Goal: Task Accomplishment & Management: Manage account settings

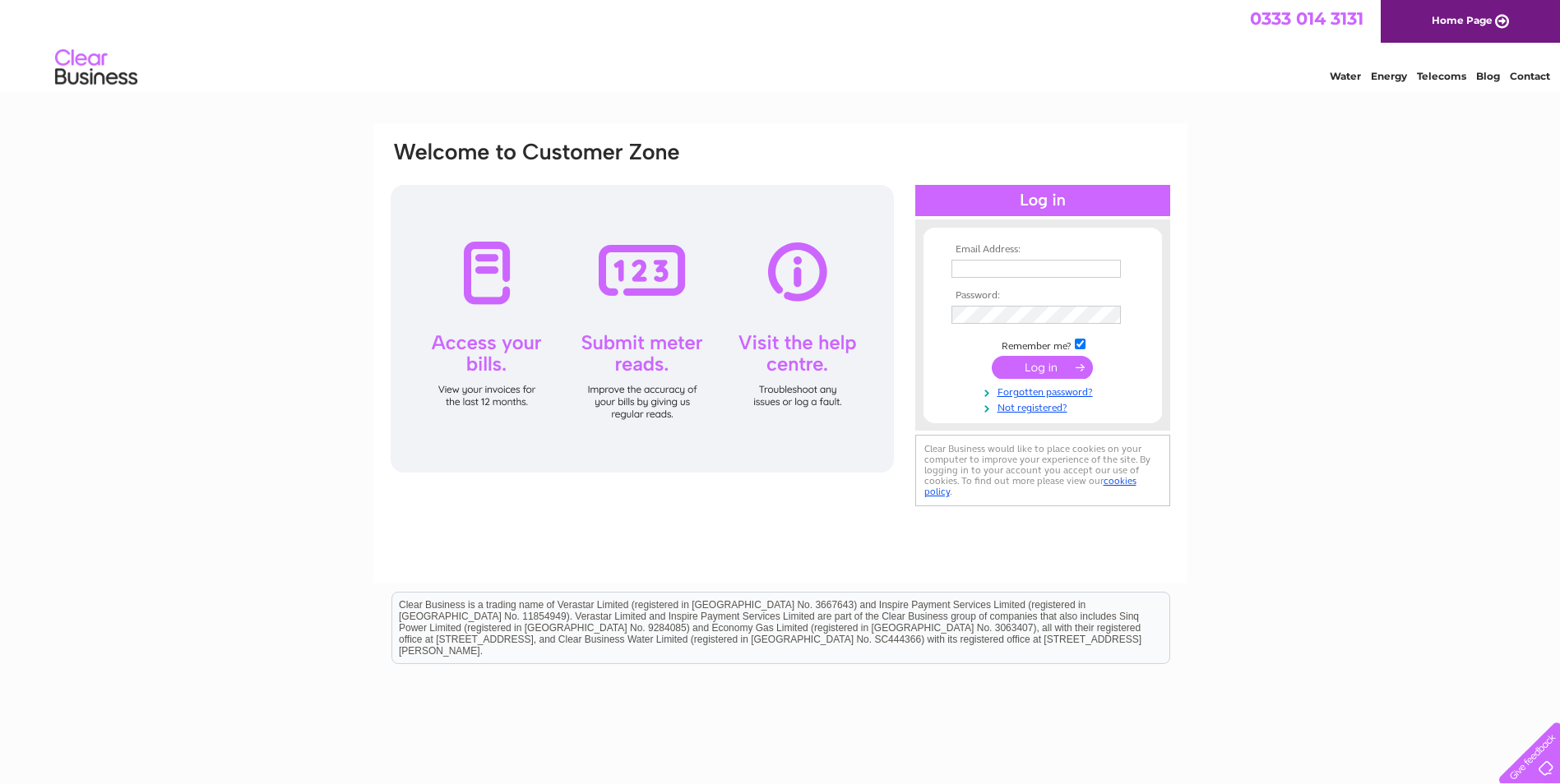
type input "[EMAIL_ADDRESS][DOMAIN_NAME]"
click at [1022, 361] on input "submit" at bounding box center [1042, 367] width 101 height 23
click at [1027, 366] on input "submit" at bounding box center [1042, 367] width 101 height 23
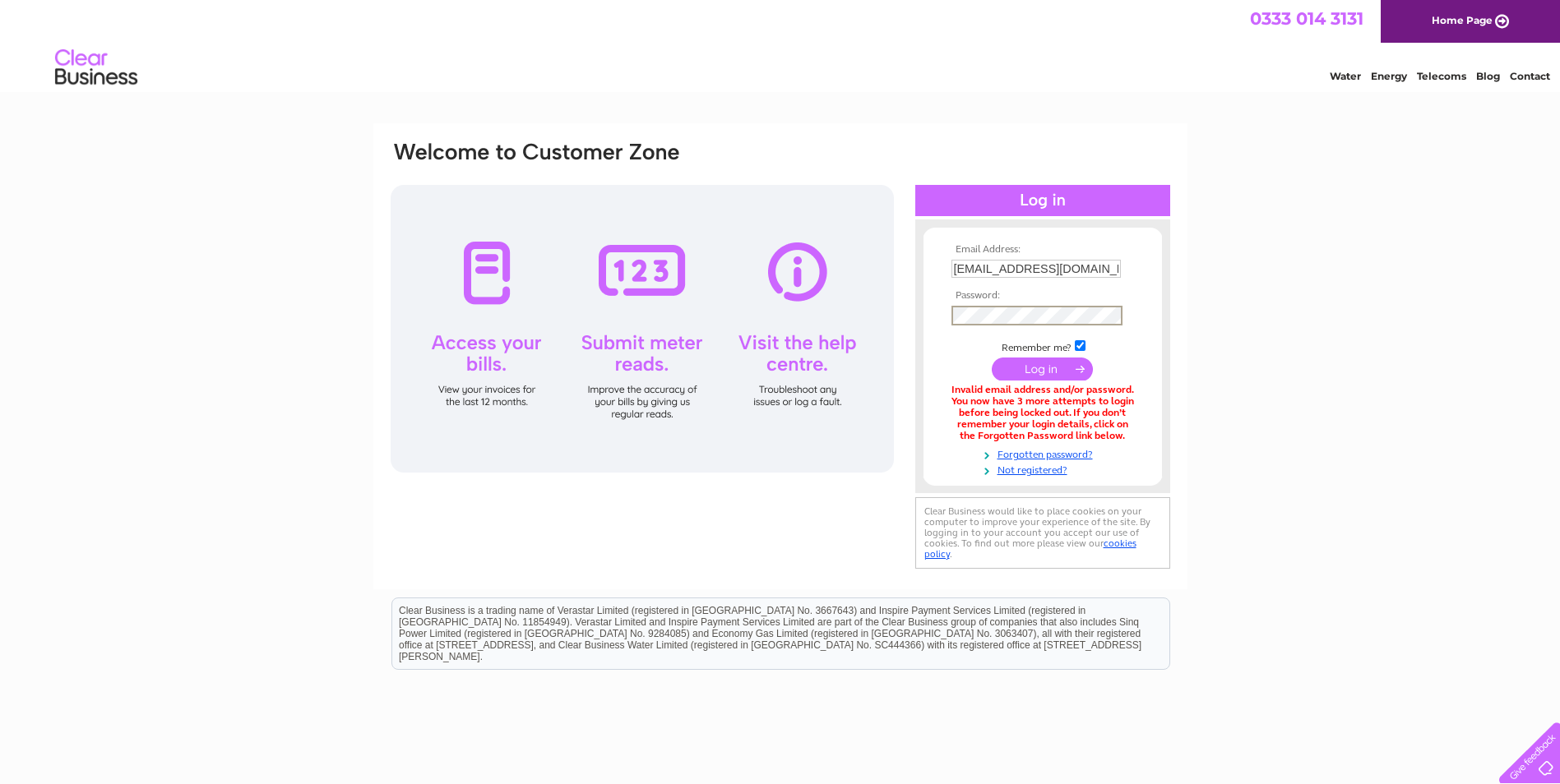
click at [1063, 370] on input "submit" at bounding box center [1042, 369] width 101 height 23
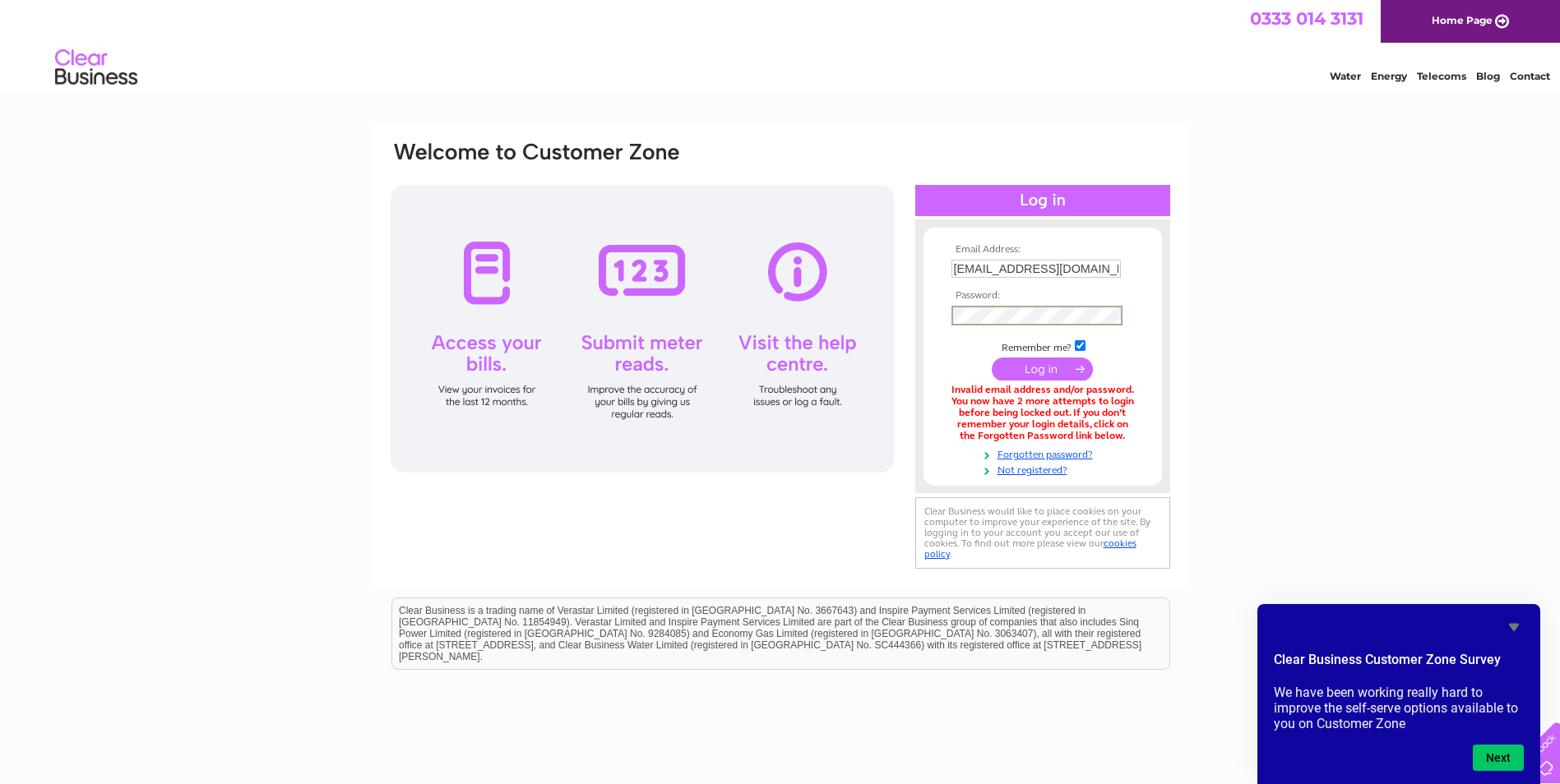
click at [1035, 372] on input "submit" at bounding box center [1042, 369] width 101 height 23
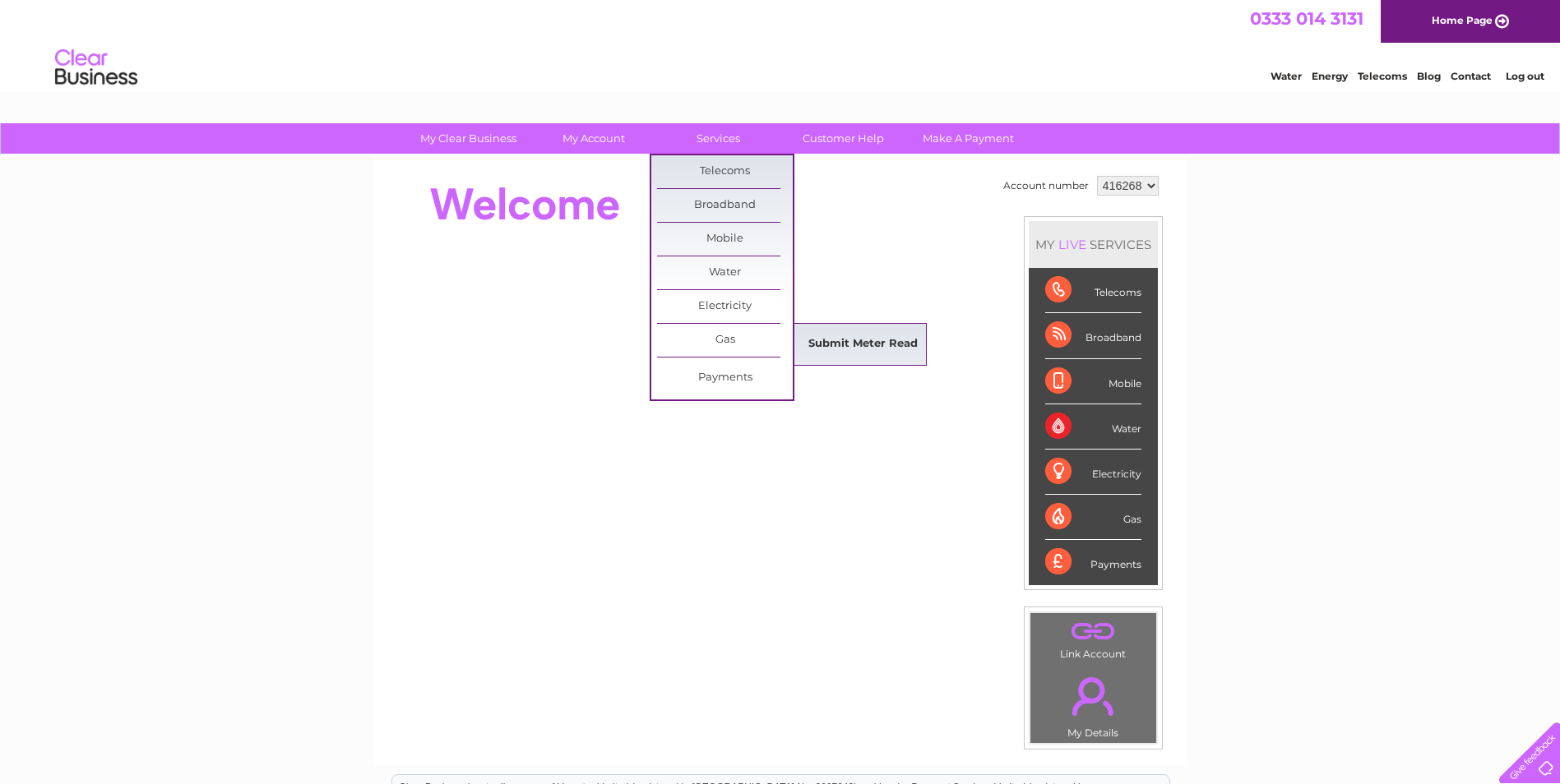
click at [852, 334] on link "Submit Meter Read" at bounding box center [862, 344] width 136 height 33
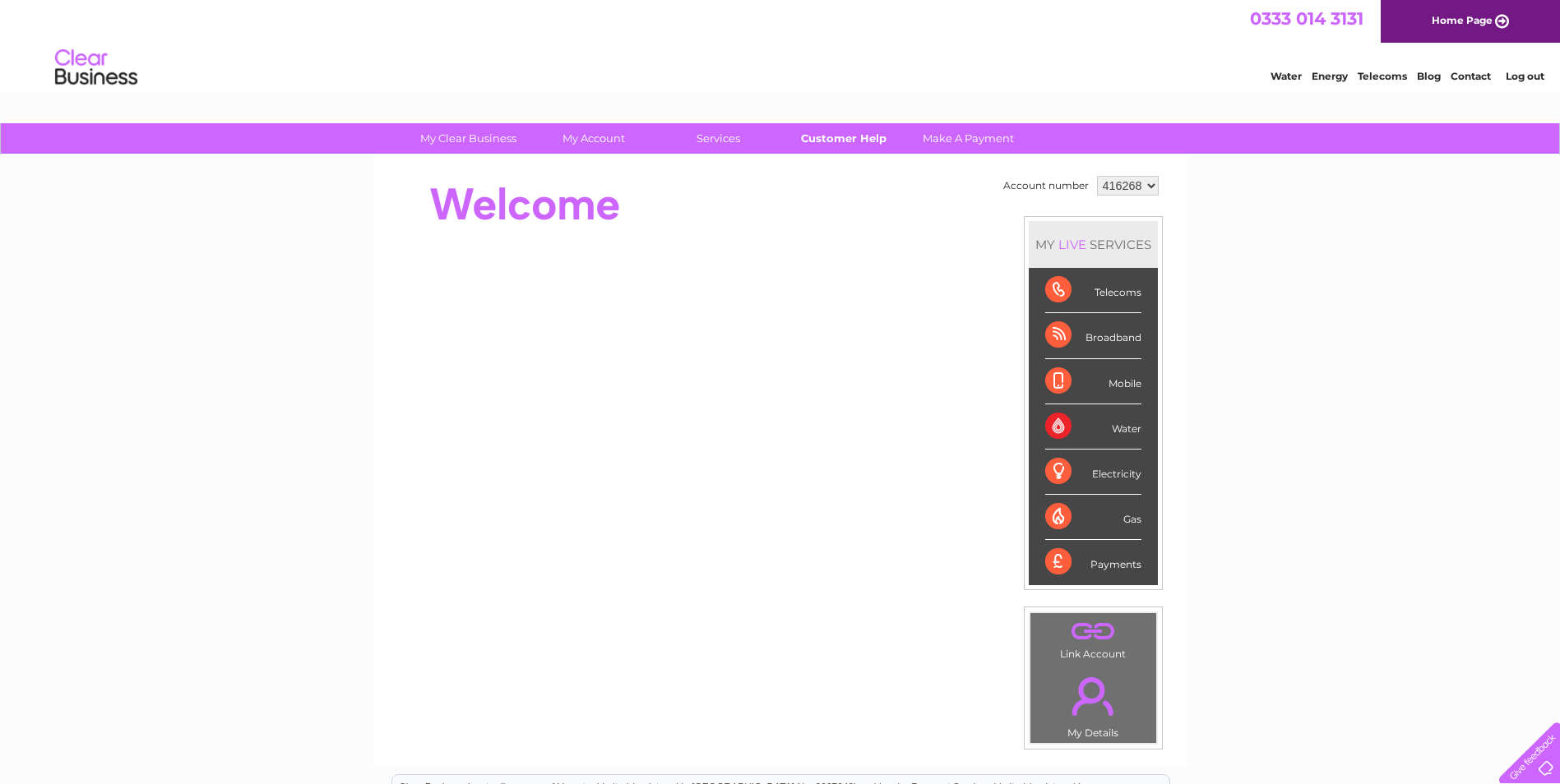
click at [825, 144] on link "Customer Help" at bounding box center [843, 138] width 136 height 30
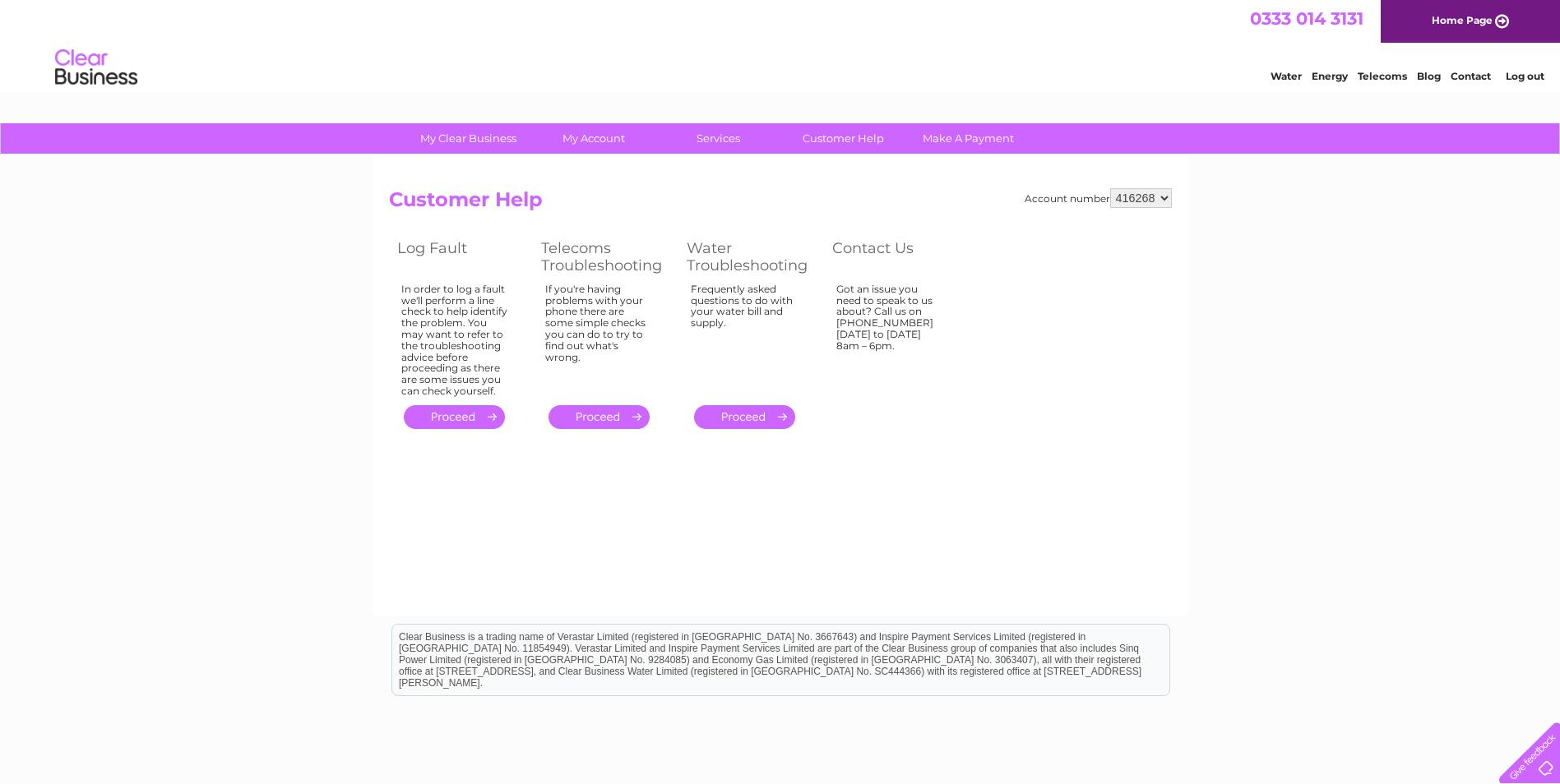
click at [453, 419] on link "." at bounding box center [454, 417] width 101 height 24
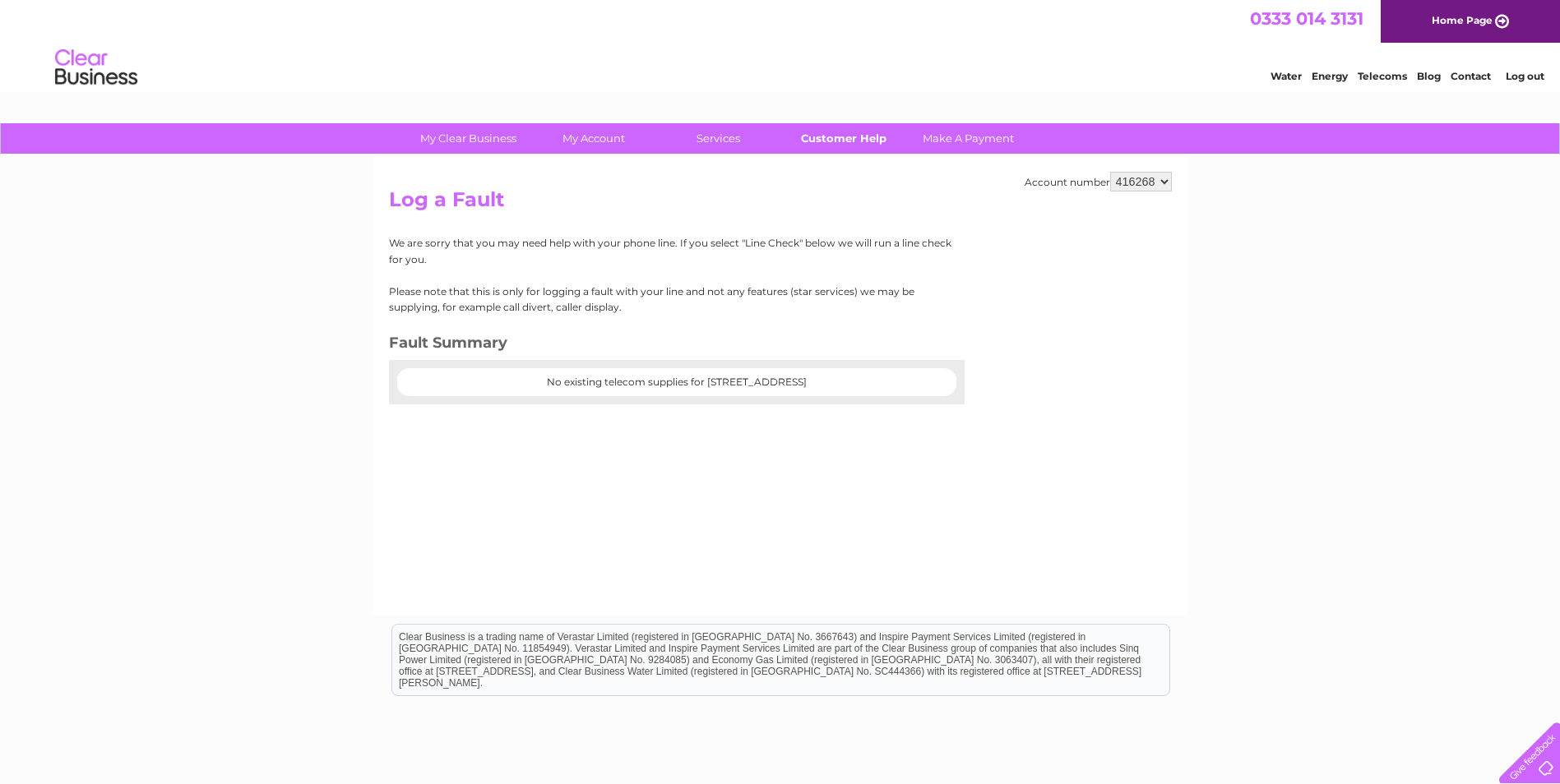
click at [808, 142] on link "Customer Help" at bounding box center [843, 138] width 136 height 30
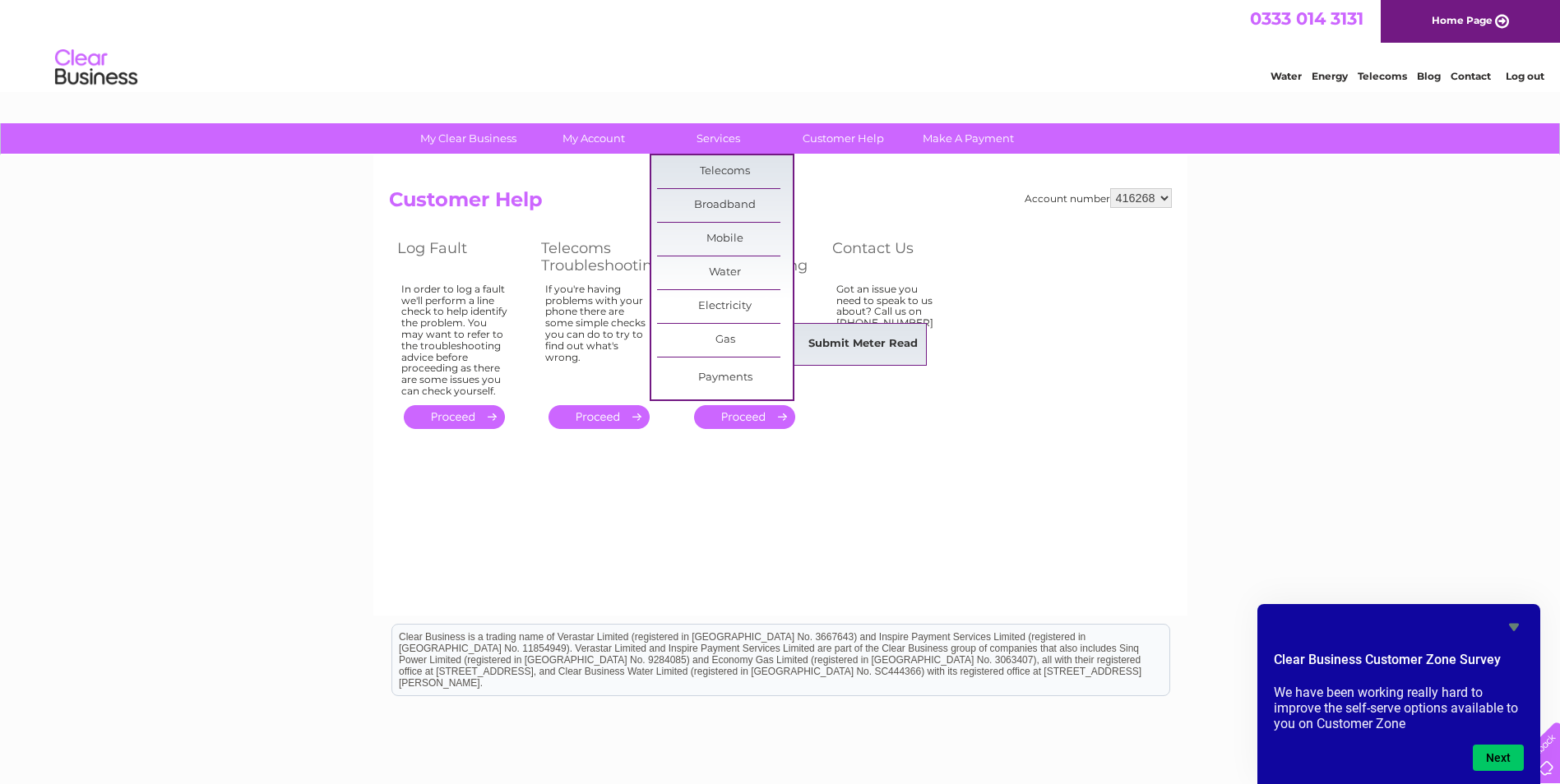
click at [830, 340] on link "Submit Meter Read" at bounding box center [862, 344] width 136 height 33
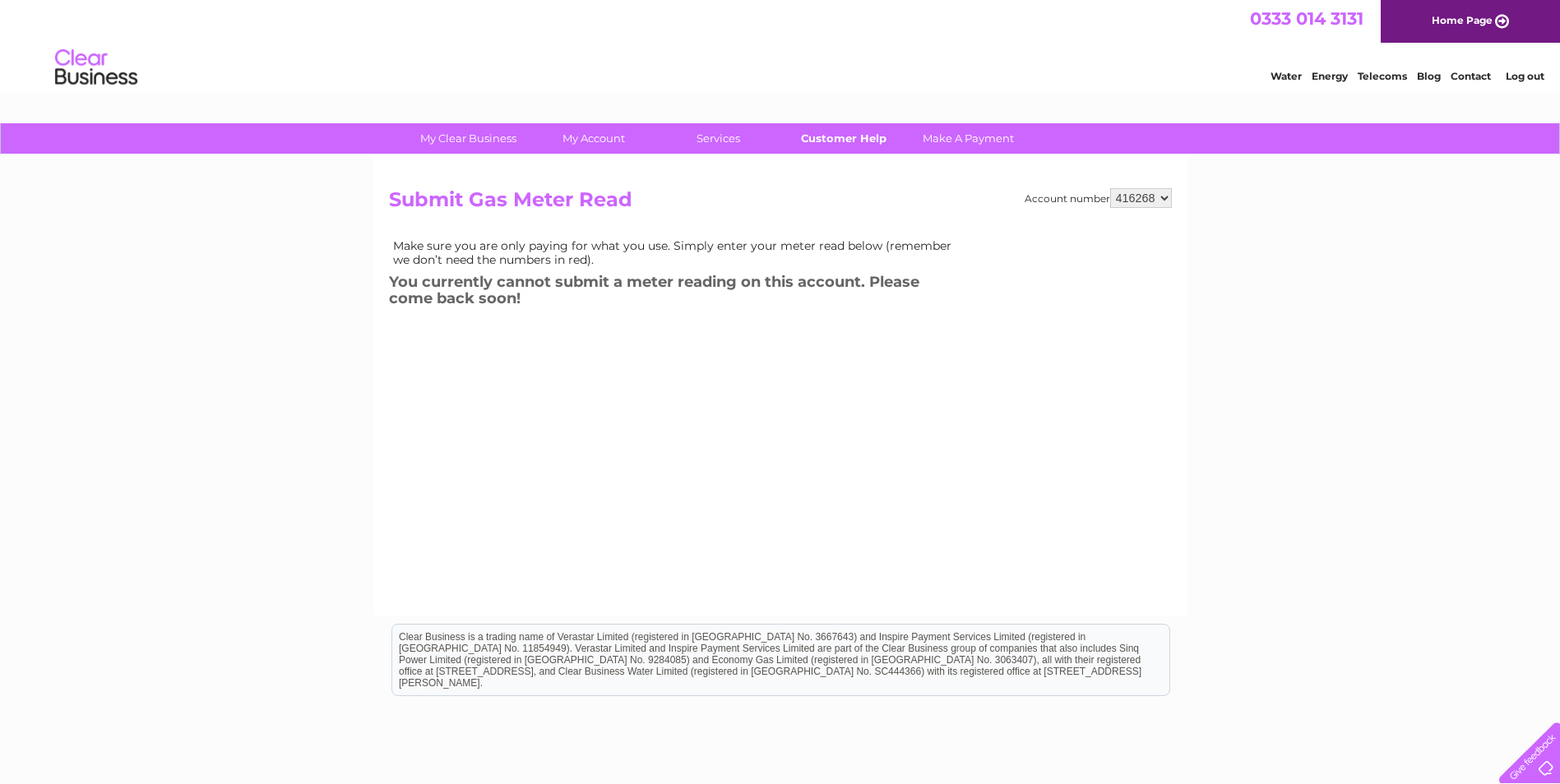
click at [838, 144] on link "Customer Help" at bounding box center [843, 138] width 136 height 30
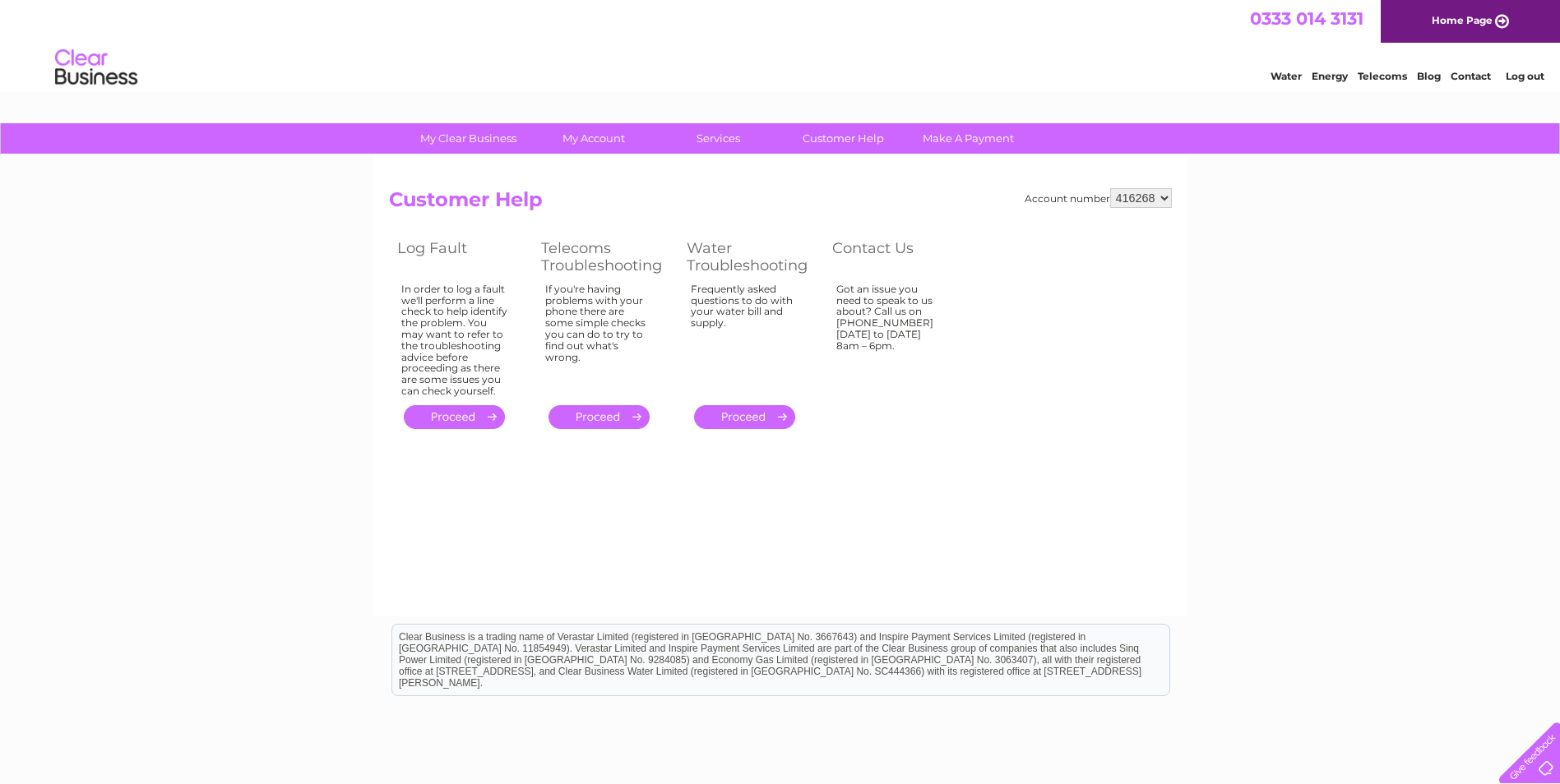
click at [1544, 765] on div at bounding box center [1526, 750] width 68 height 68
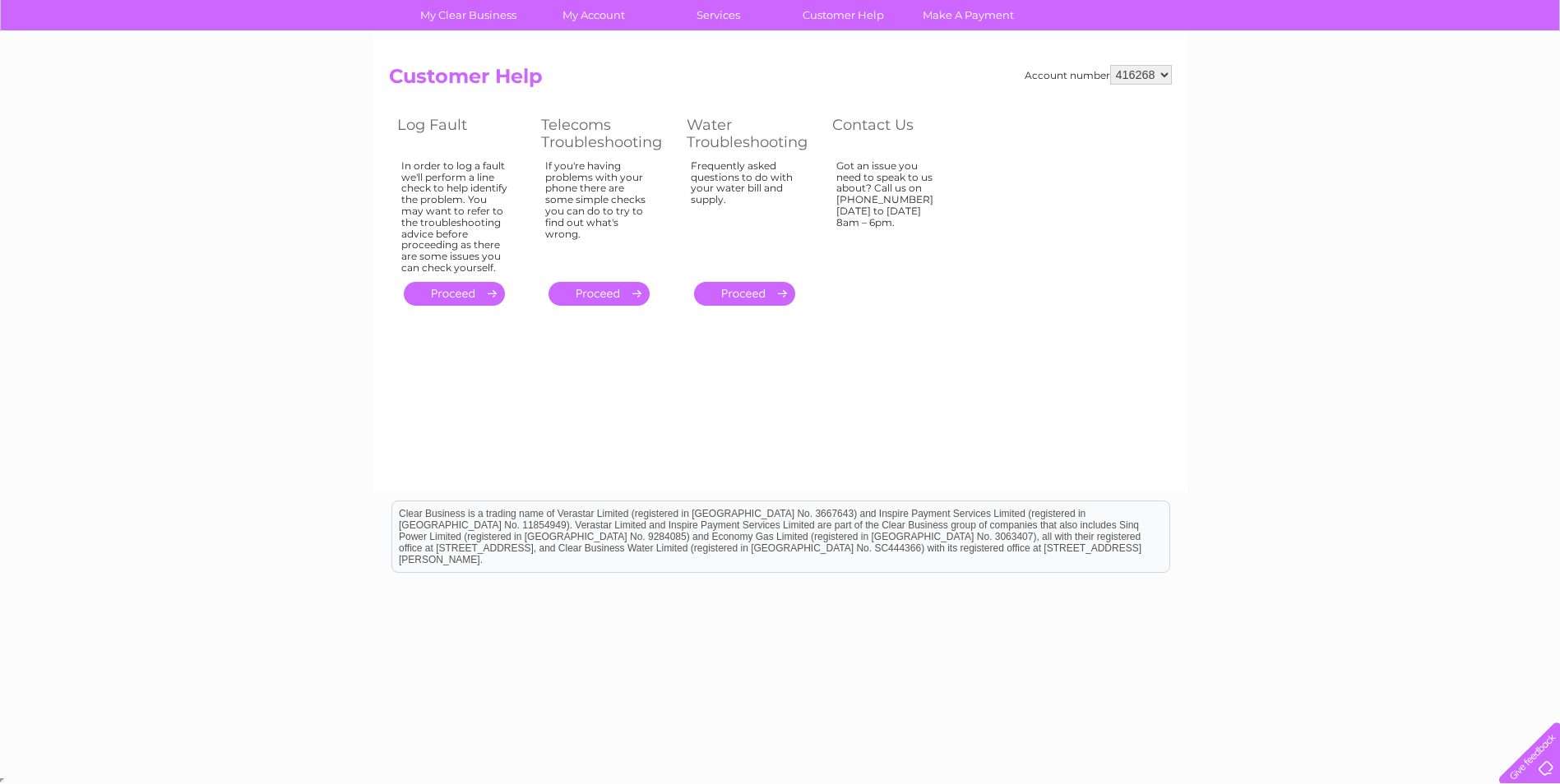
scroll to position [125, 0]
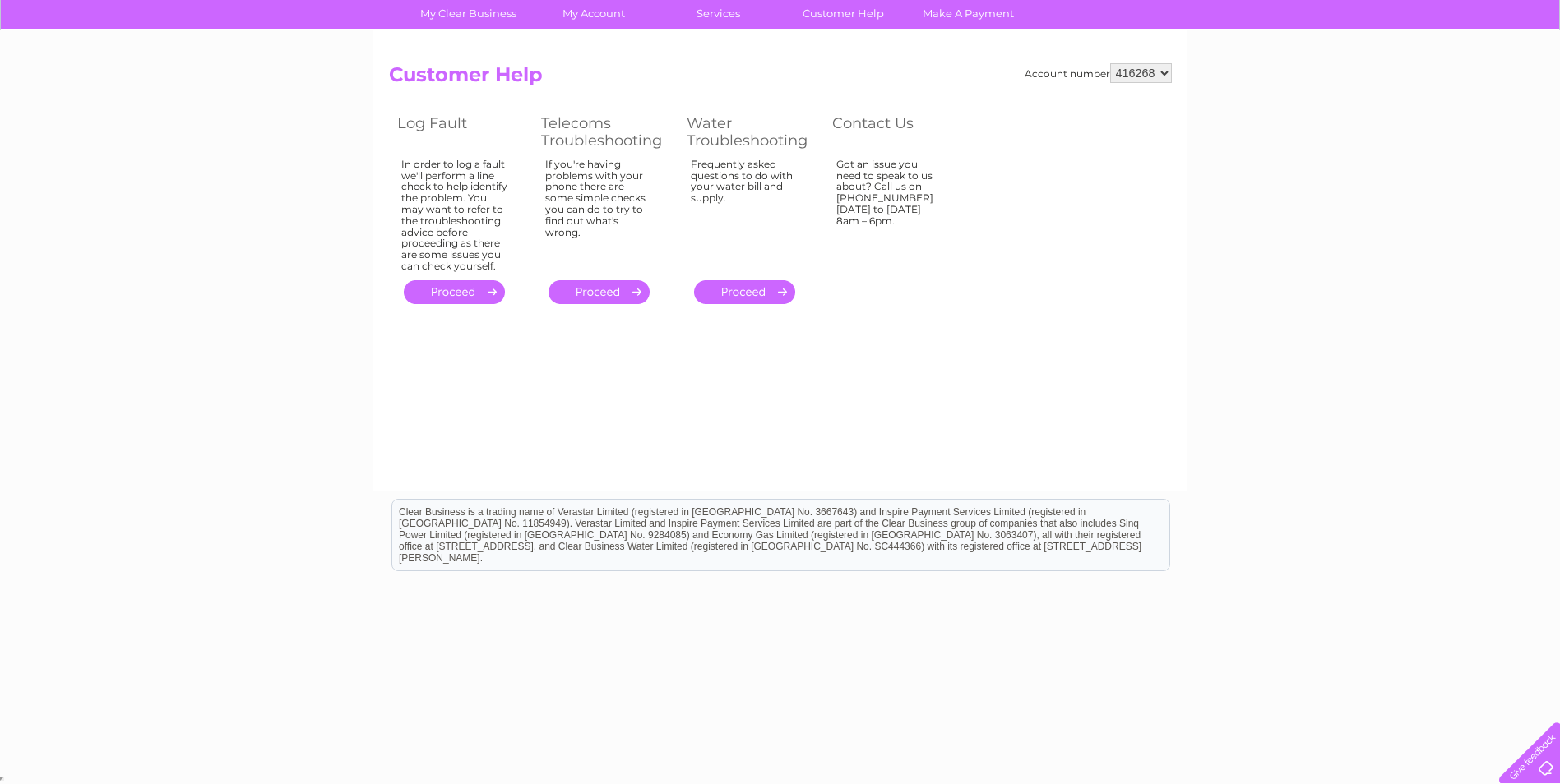
click at [1537, 767] on div at bounding box center [1526, 750] width 68 height 68
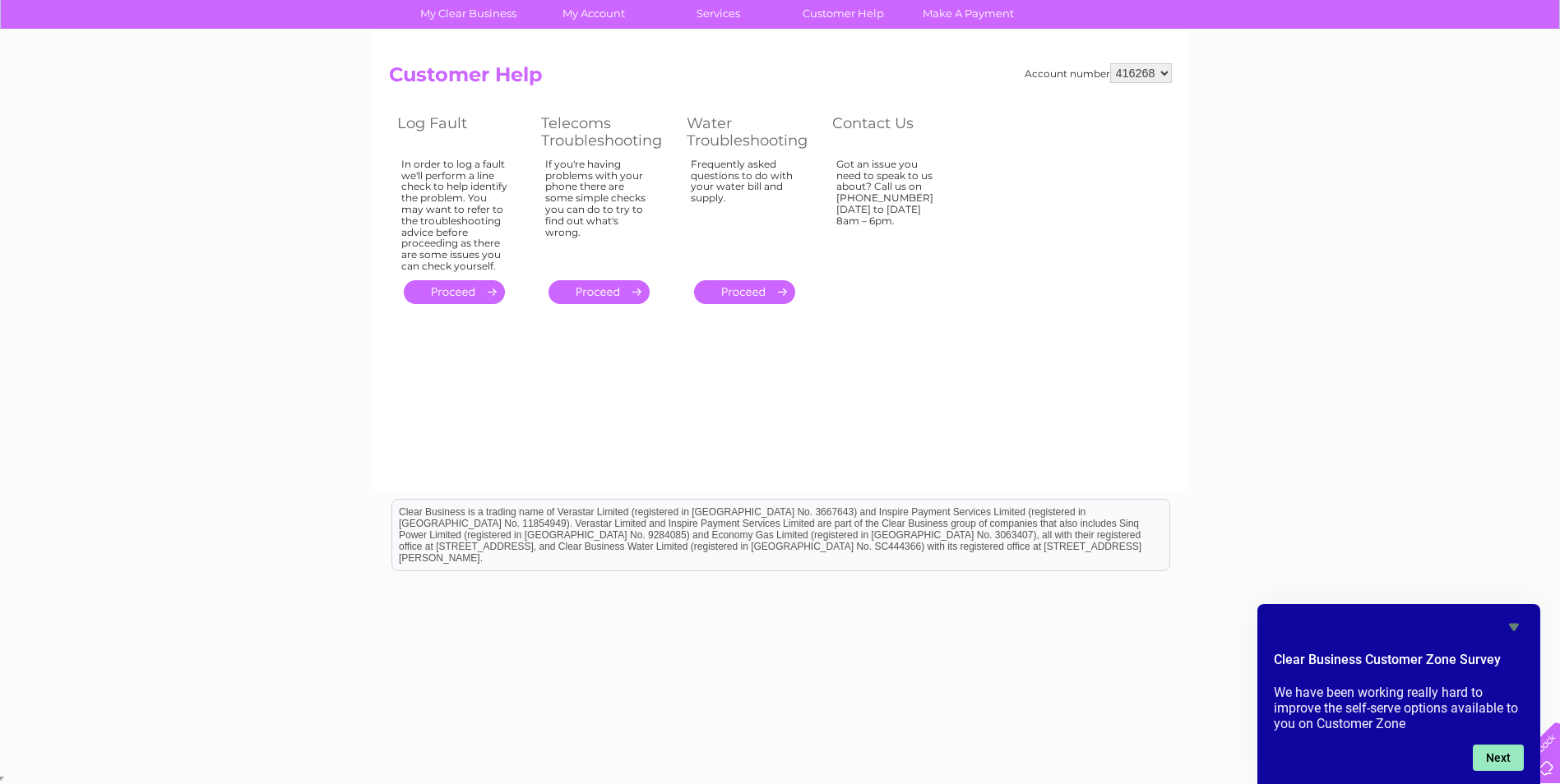
click at [1488, 757] on button "Next" at bounding box center [1498, 758] width 51 height 26
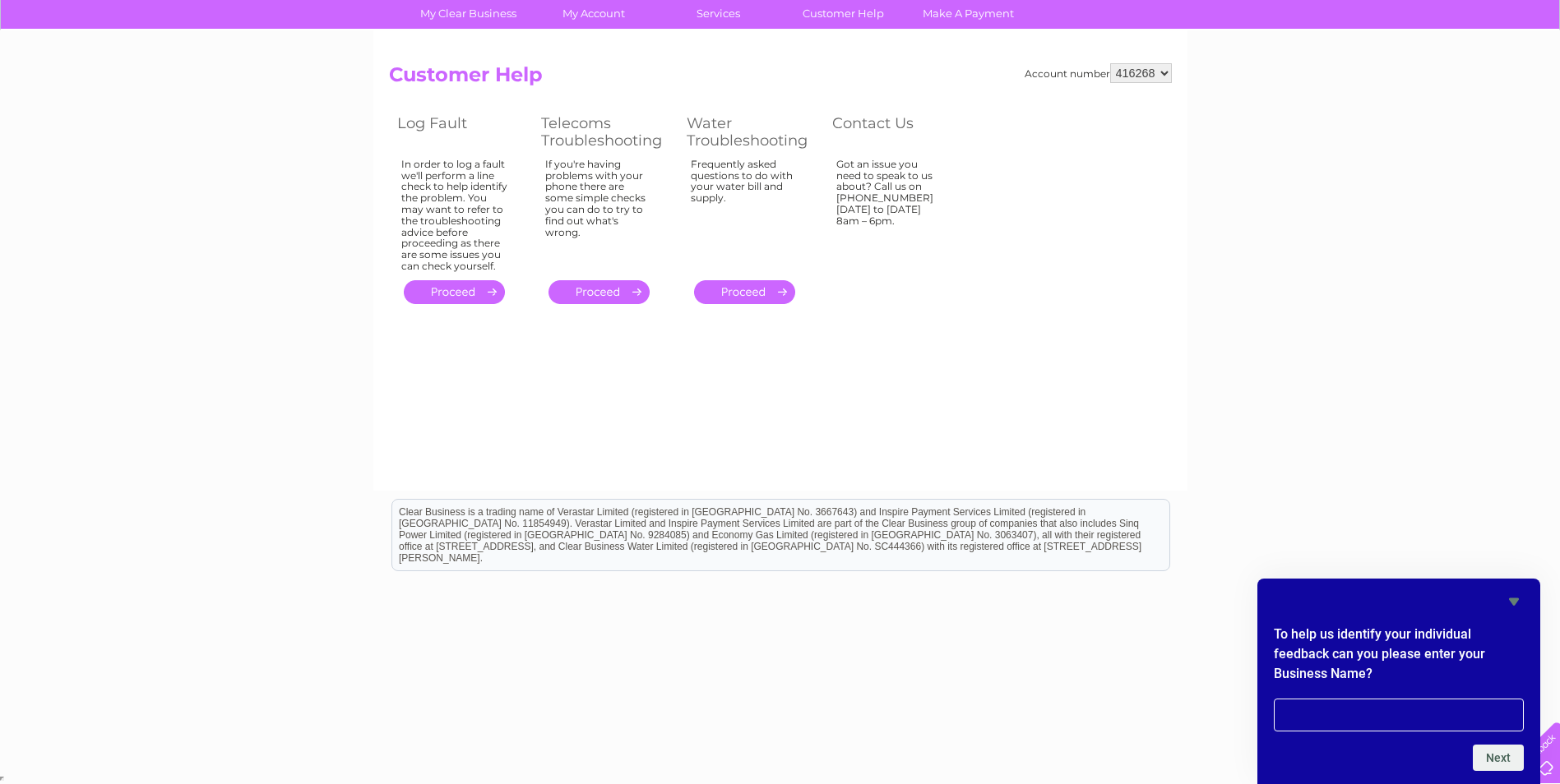
type input "W"
type input "Alba Glasgow"
click at [1488, 759] on button "Next" at bounding box center [1498, 758] width 51 height 26
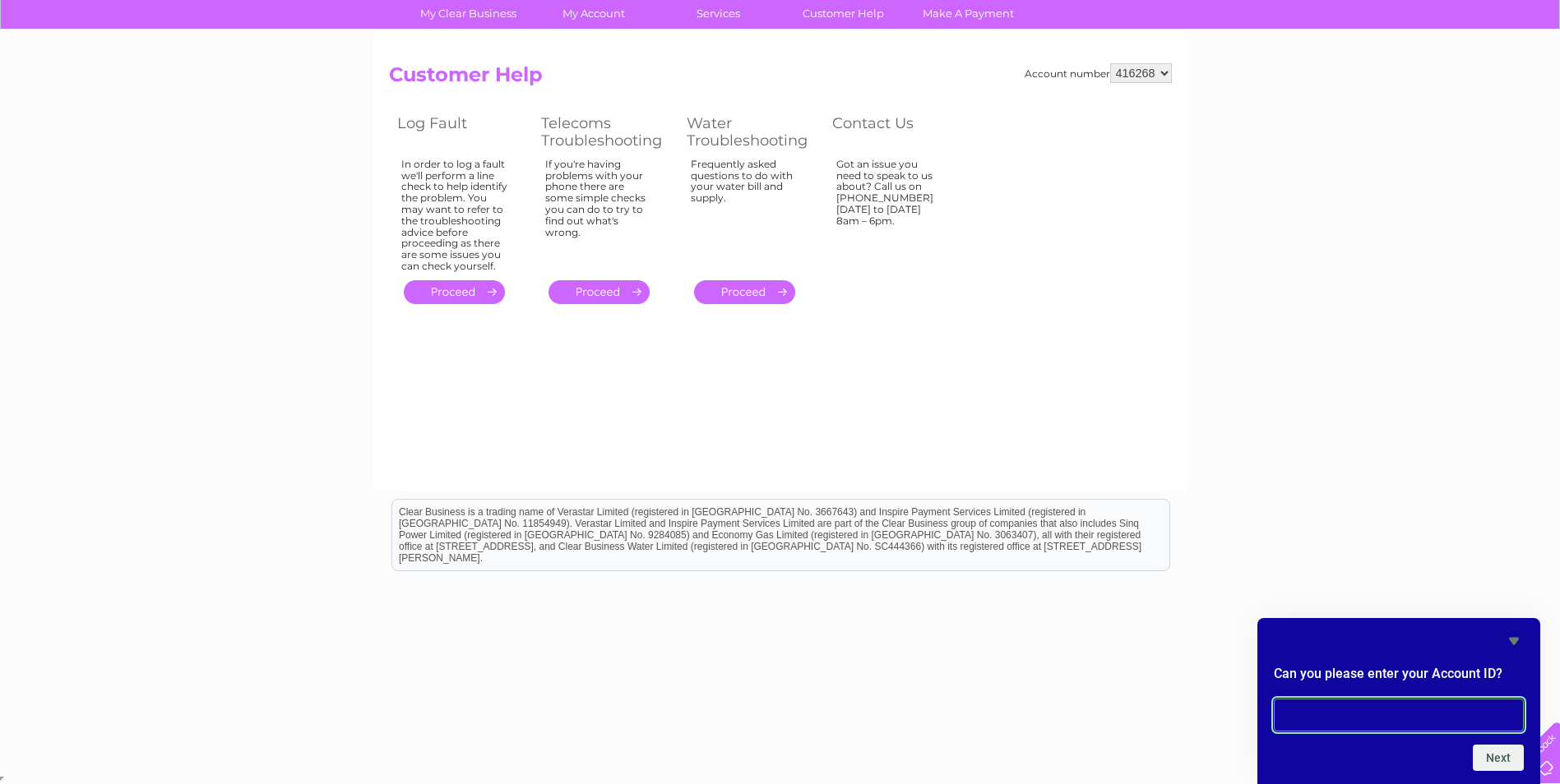
click at [1437, 702] on input "text" at bounding box center [1399, 716] width 250 height 33
type input "416268"
click at [1493, 755] on button "Next" at bounding box center [1498, 758] width 51 height 26
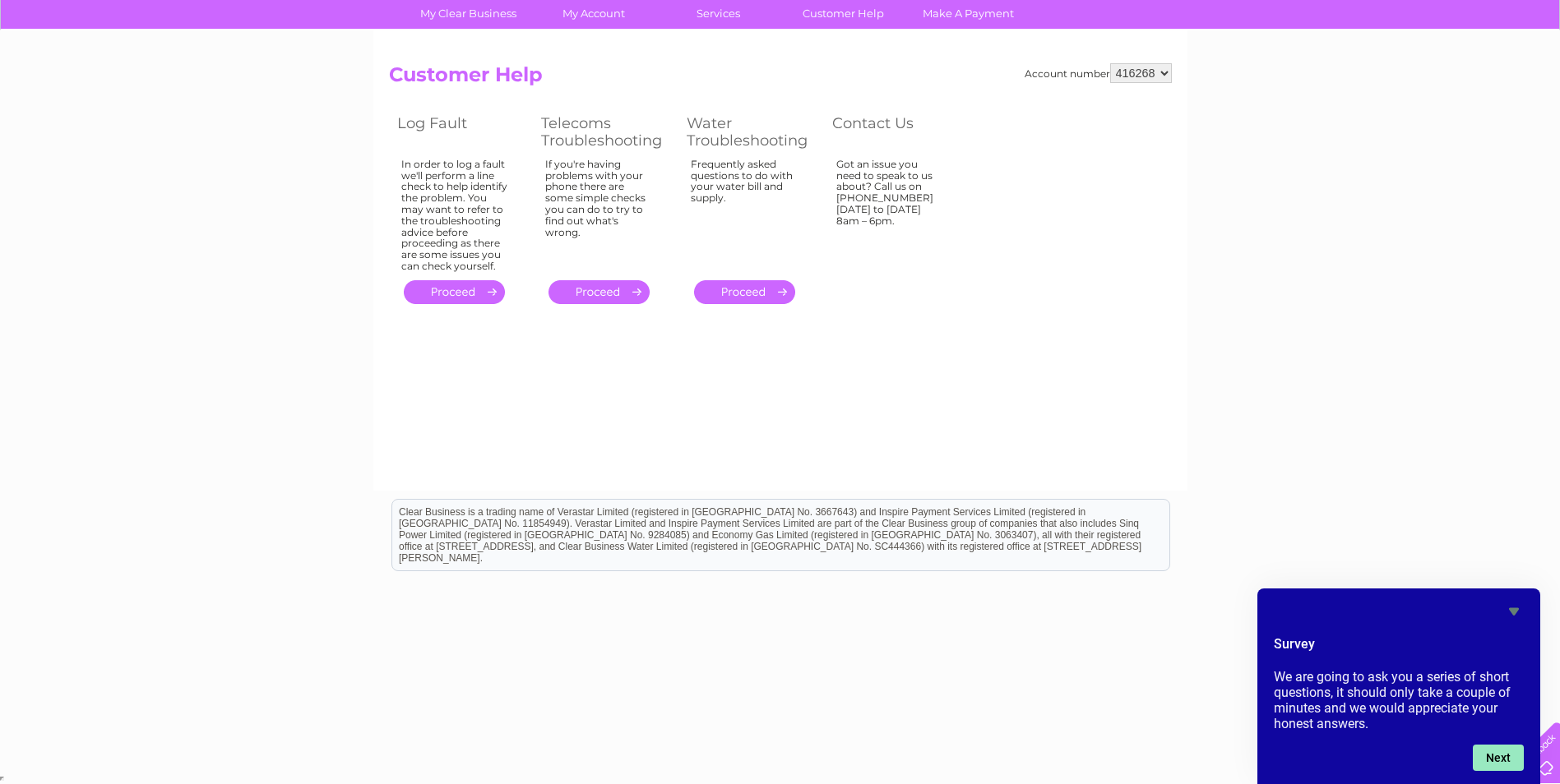
click at [1493, 754] on button "Next" at bounding box center [1498, 758] width 51 height 26
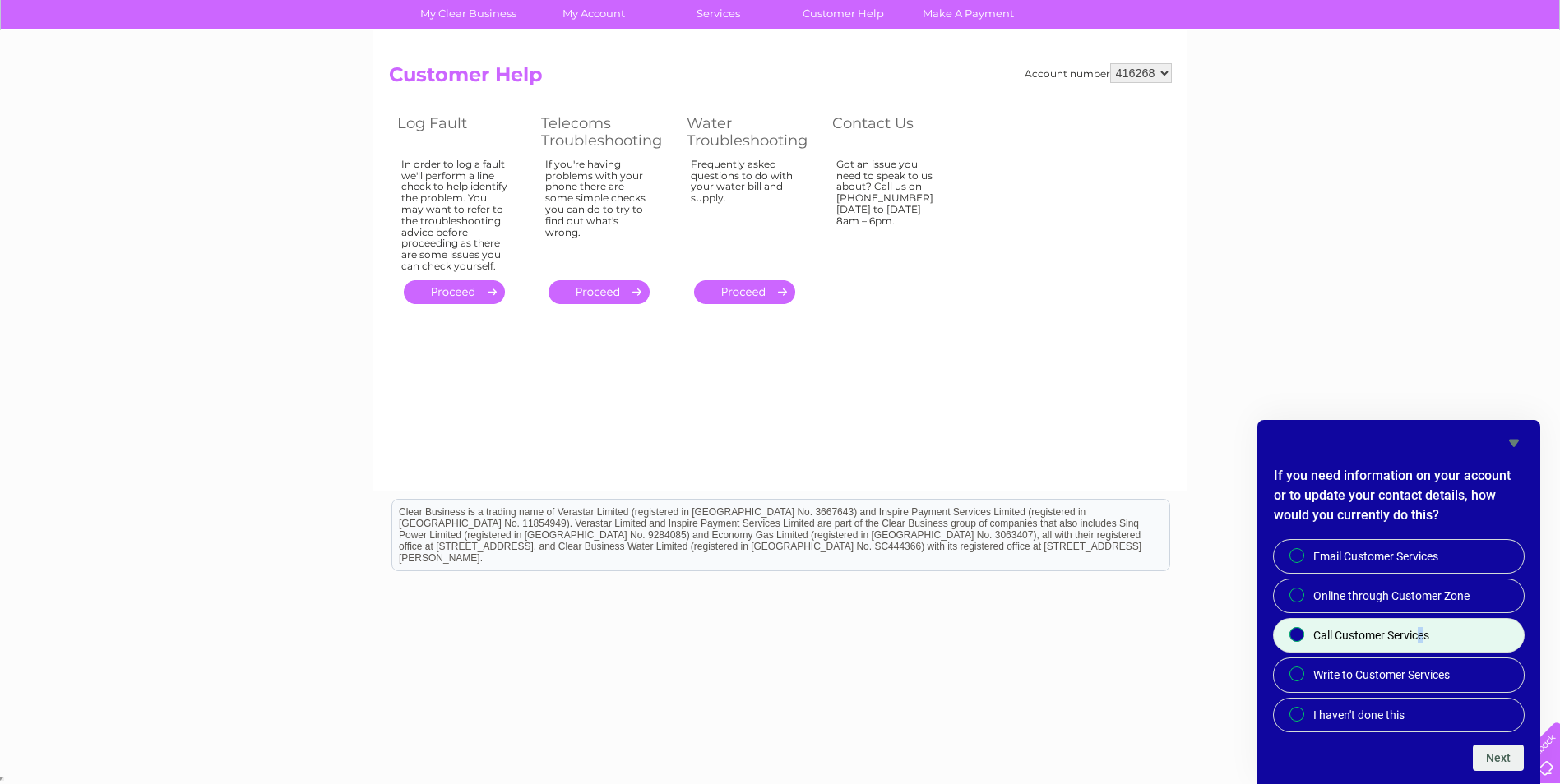
click at [1421, 637] on span "Call Customer Services" at bounding box center [1371, 636] width 116 height 16
click at [1292, 635] on div at bounding box center [1296, 635] width 20 height 16
drag, startPoint x: 1292, startPoint y: 635, endPoint x: 1305, endPoint y: 644, distance: 15.8
click at [1305, 646] on label "Call Customer Services" at bounding box center [1399, 636] width 250 height 33
click at [1303, 642] on input "Call Customer Services" at bounding box center [1297, 636] width 11 height 11
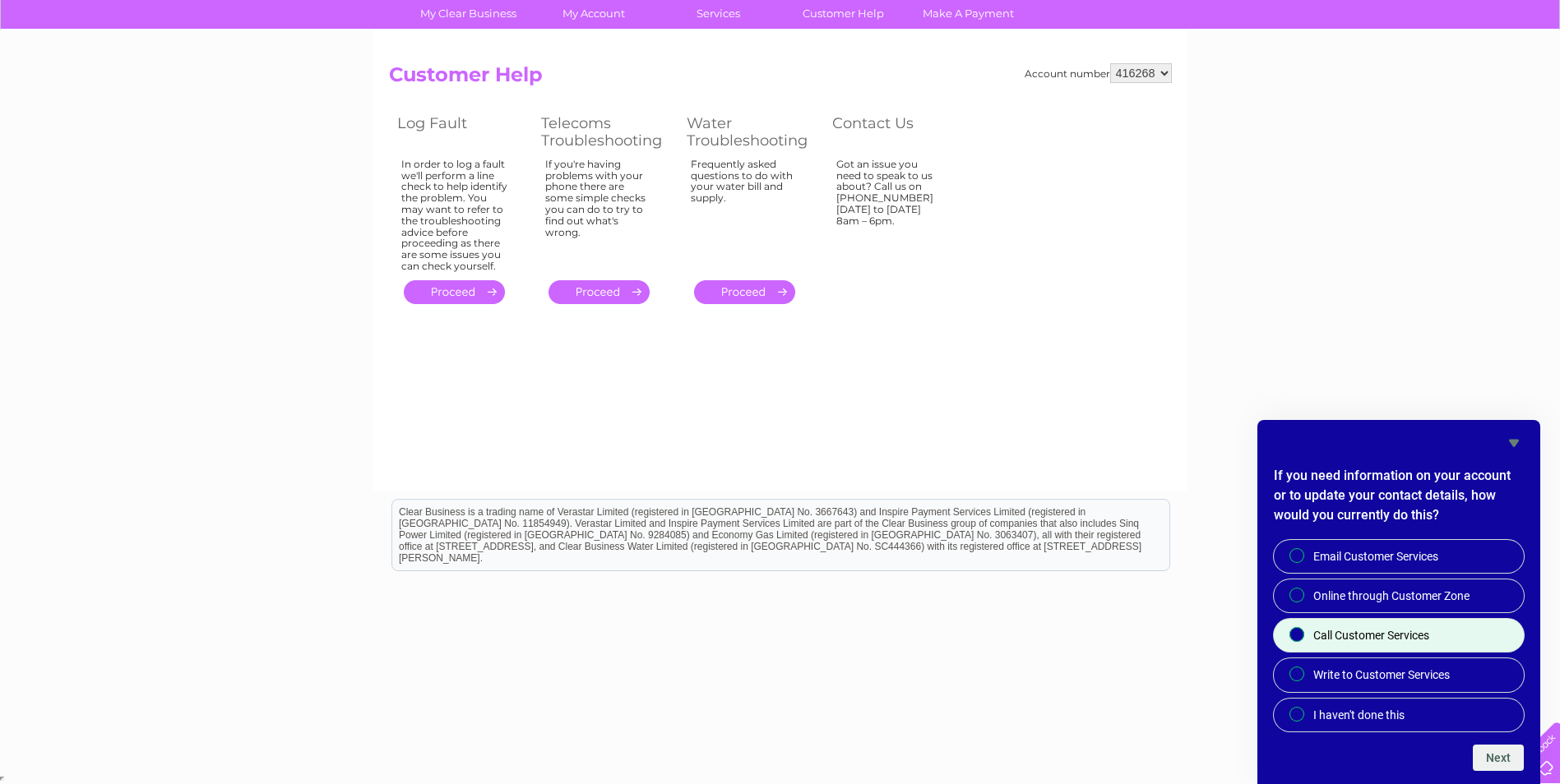
radio input "true"
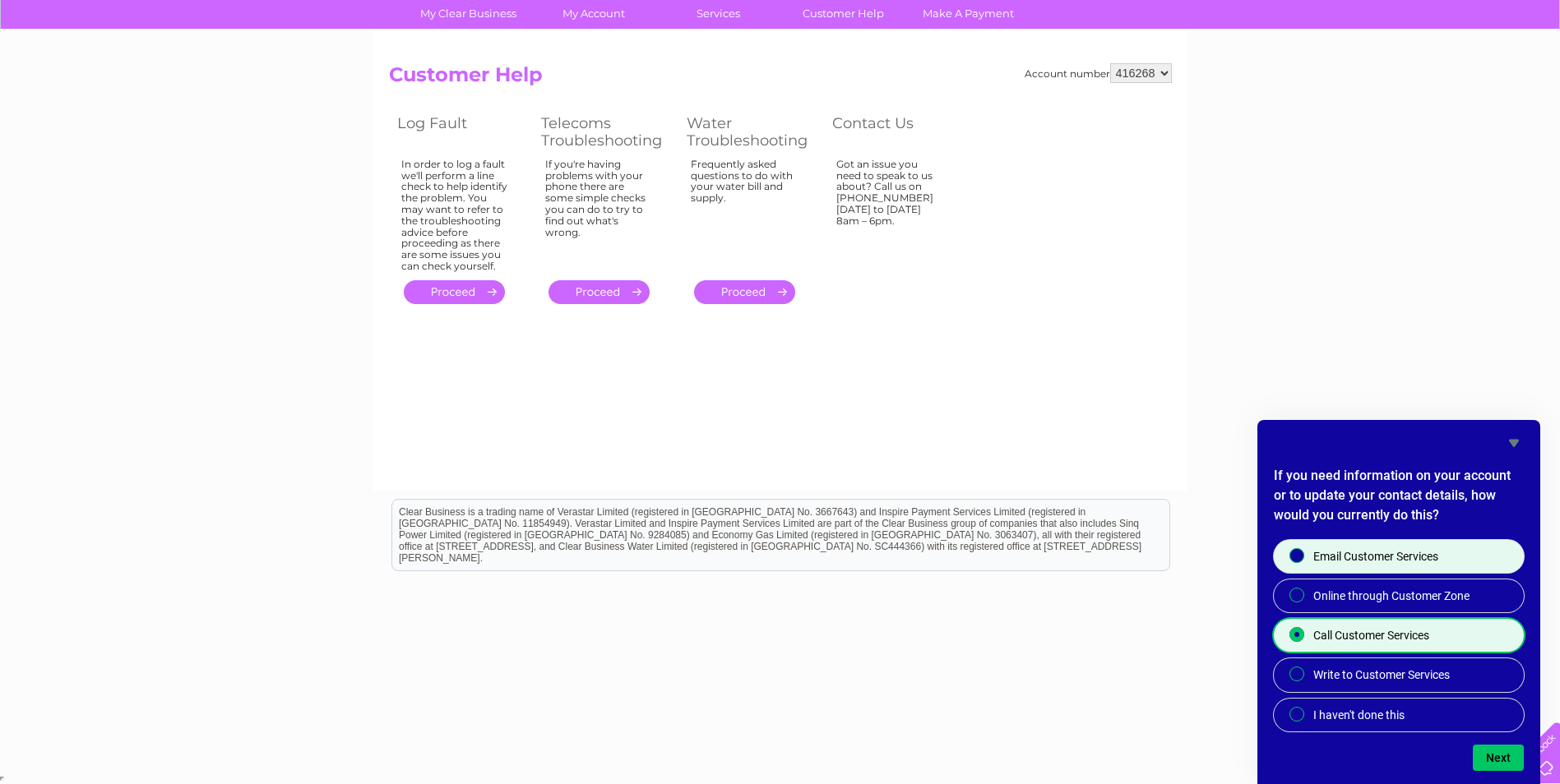
click at [1304, 561] on div at bounding box center [1296, 556] width 20 height 16
click at [1303, 561] on input "Email Customer Services" at bounding box center [1297, 557] width 11 height 11
radio input "true"
radio input "false"
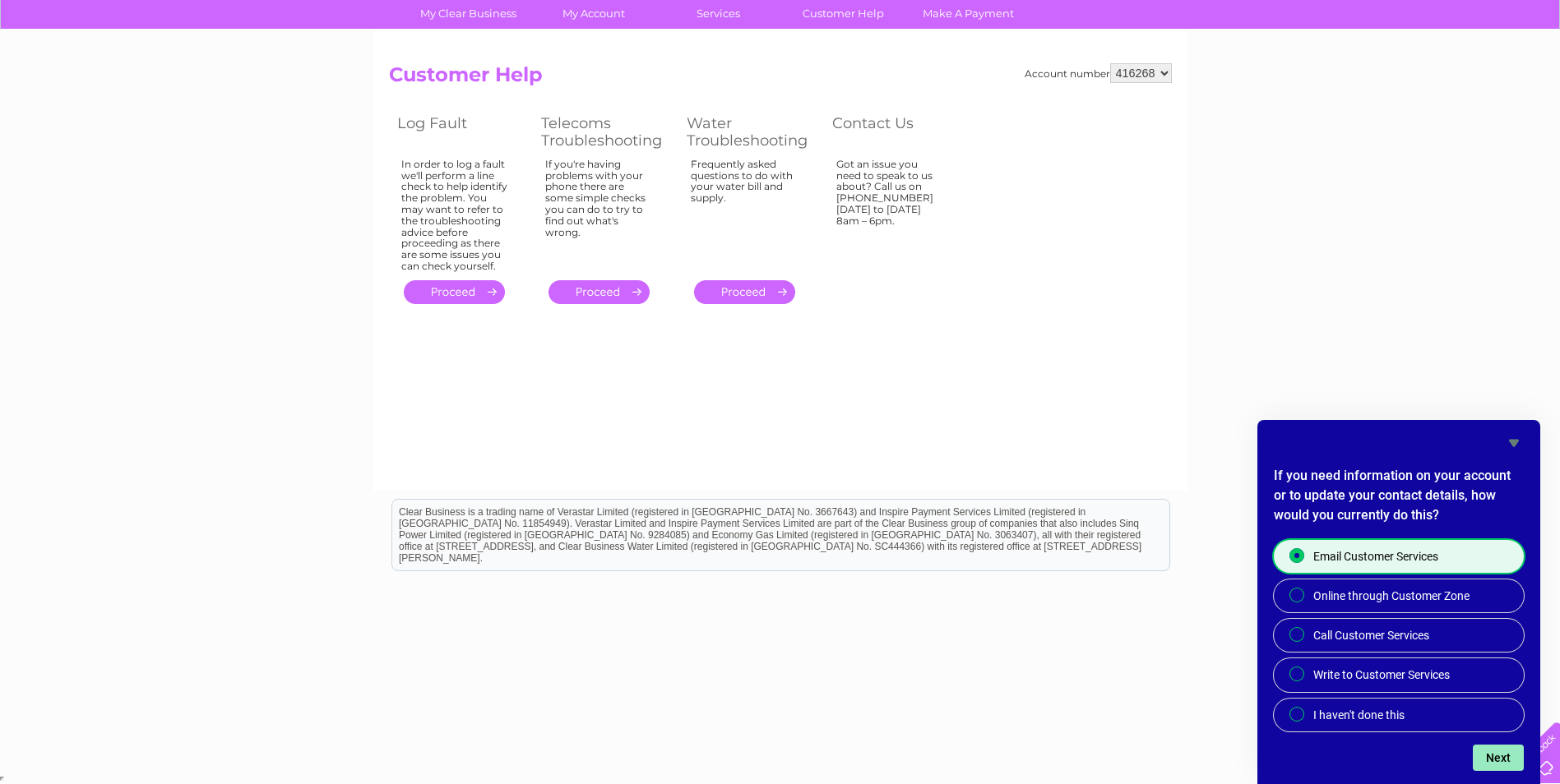
click at [1511, 763] on button "Next" at bounding box center [1498, 758] width 51 height 26
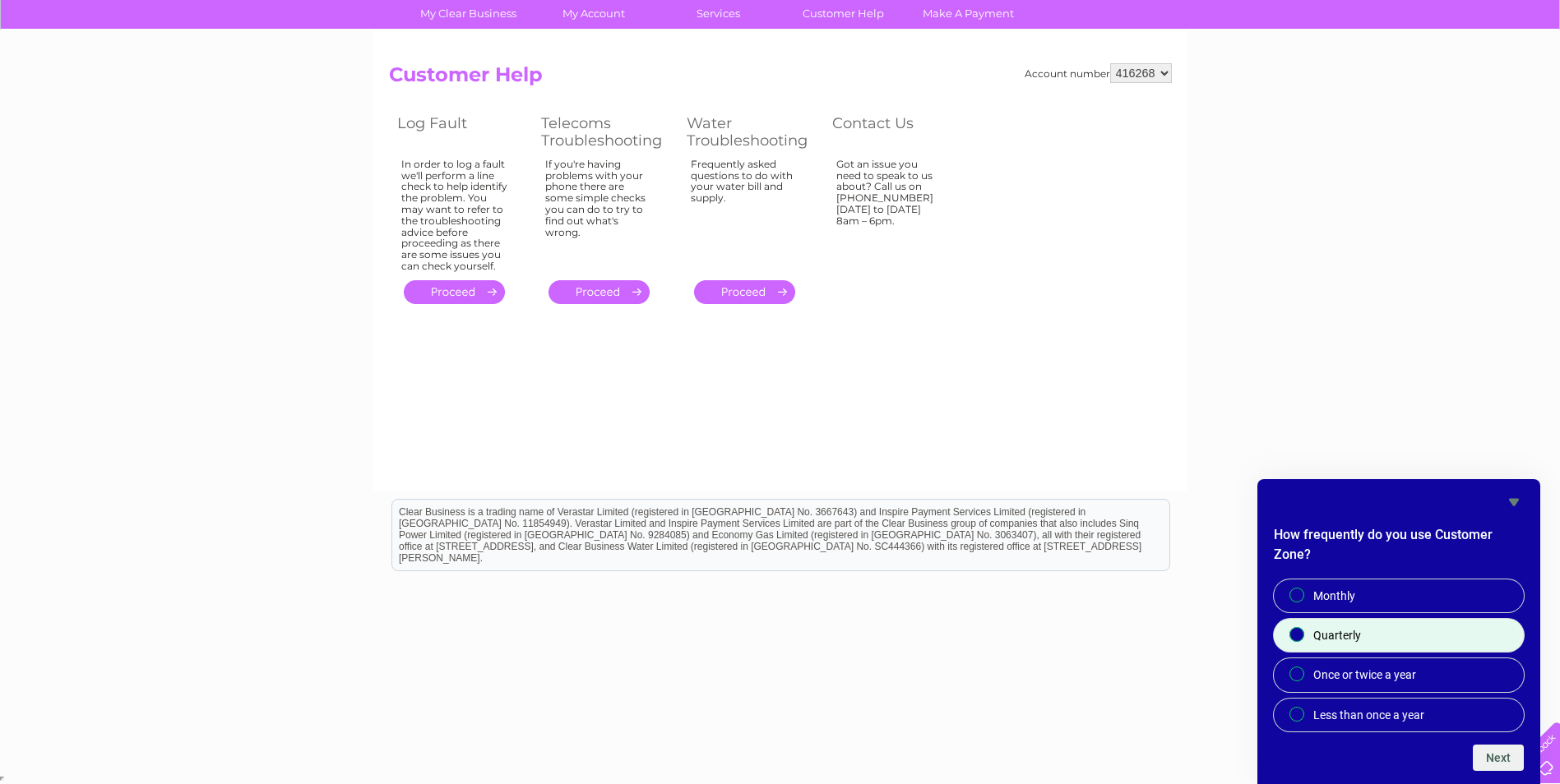
click at [1423, 644] on label "Quarterly" at bounding box center [1399, 636] width 250 height 33
click at [1303, 642] on input "Quarterly" at bounding box center [1297, 636] width 11 height 11
radio input "true"
click at [1498, 763] on button "Next" at bounding box center [1498, 758] width 51 height 26
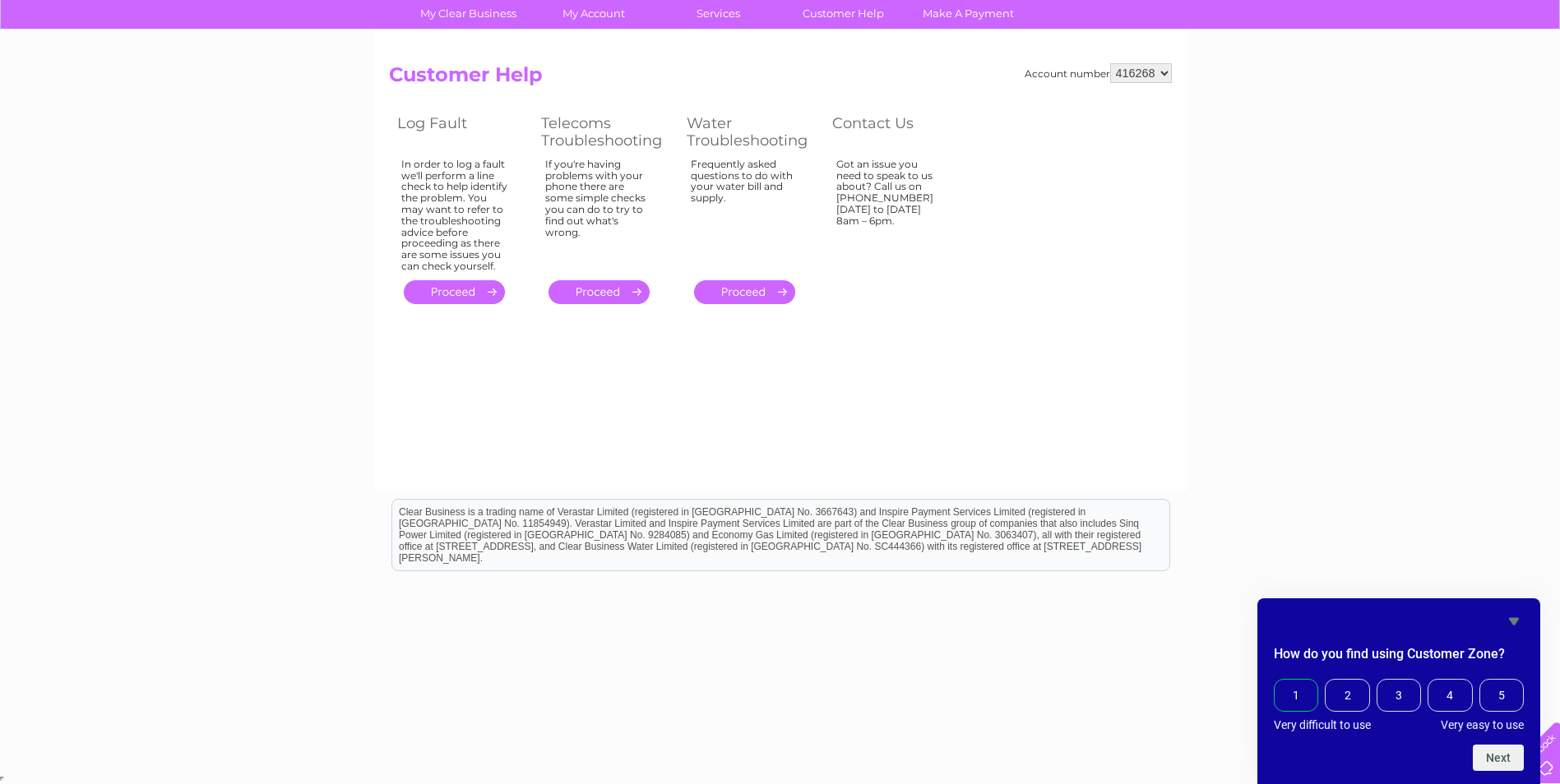
drag, startPoint x: 1292, startPoint y: 711, endPoint x: 1294, endPoint y: 702, distance: 9.2
click at [1292, 710] on span "1" at bounding box center [1296, 696] width 44 height 33
click at [1277, 682] on input "1" at bounding box center [1277, 682] width 0 height 0
click at [1495, 759] on button "Next" at bounding box center [1498, 758] width 51 height 26
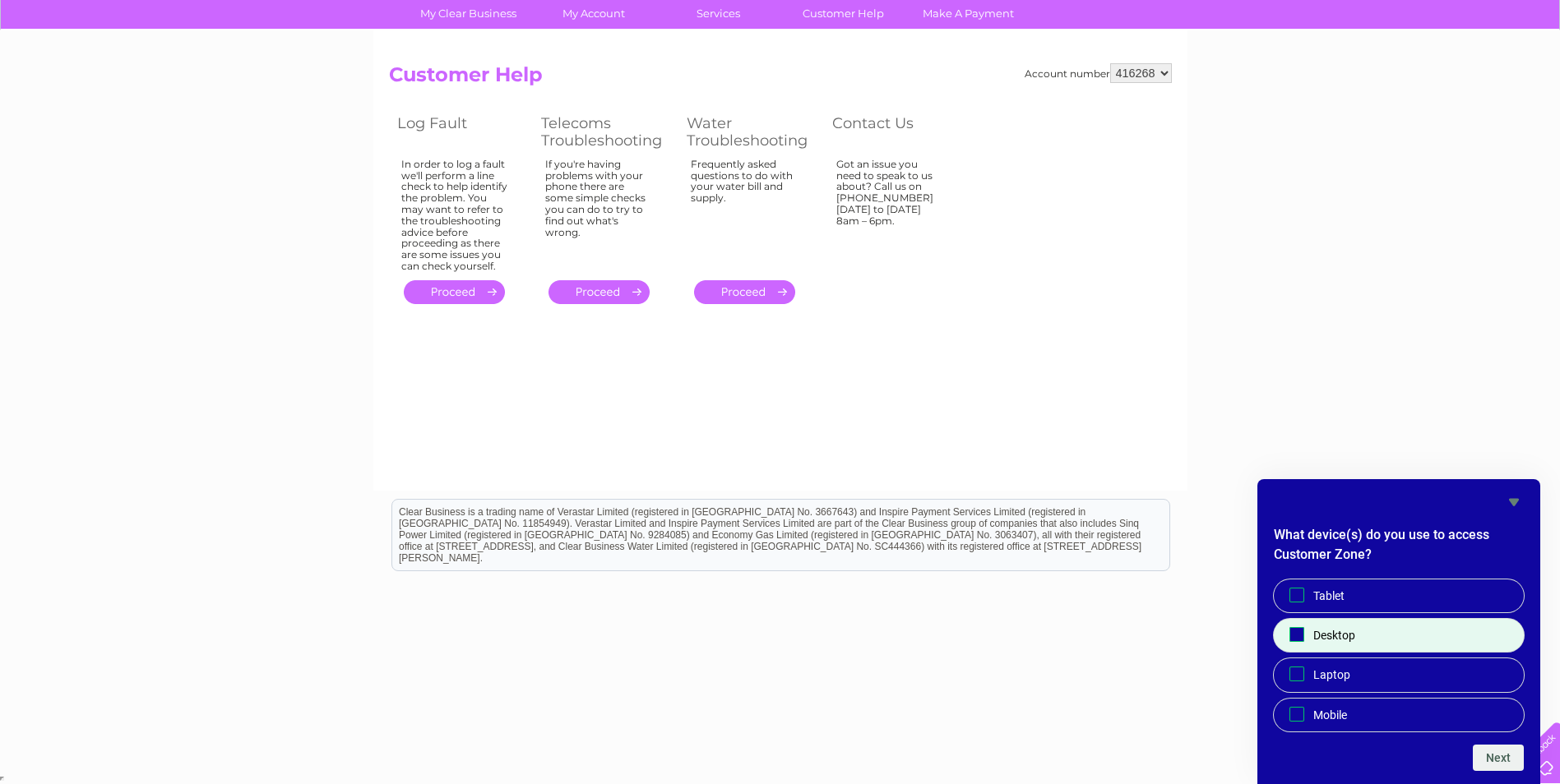
click at [1378, 631] on label "Desktop" at bounding box center [1399, 636] width 250 height 33
click at [1302, 631] on input "Desktop" at bounding box center [1296, 635] width 11 height 11
checkbox input "true"
click at [1484, 758] on button "Next" at bounding box center [1498, 758] width 51 height 26
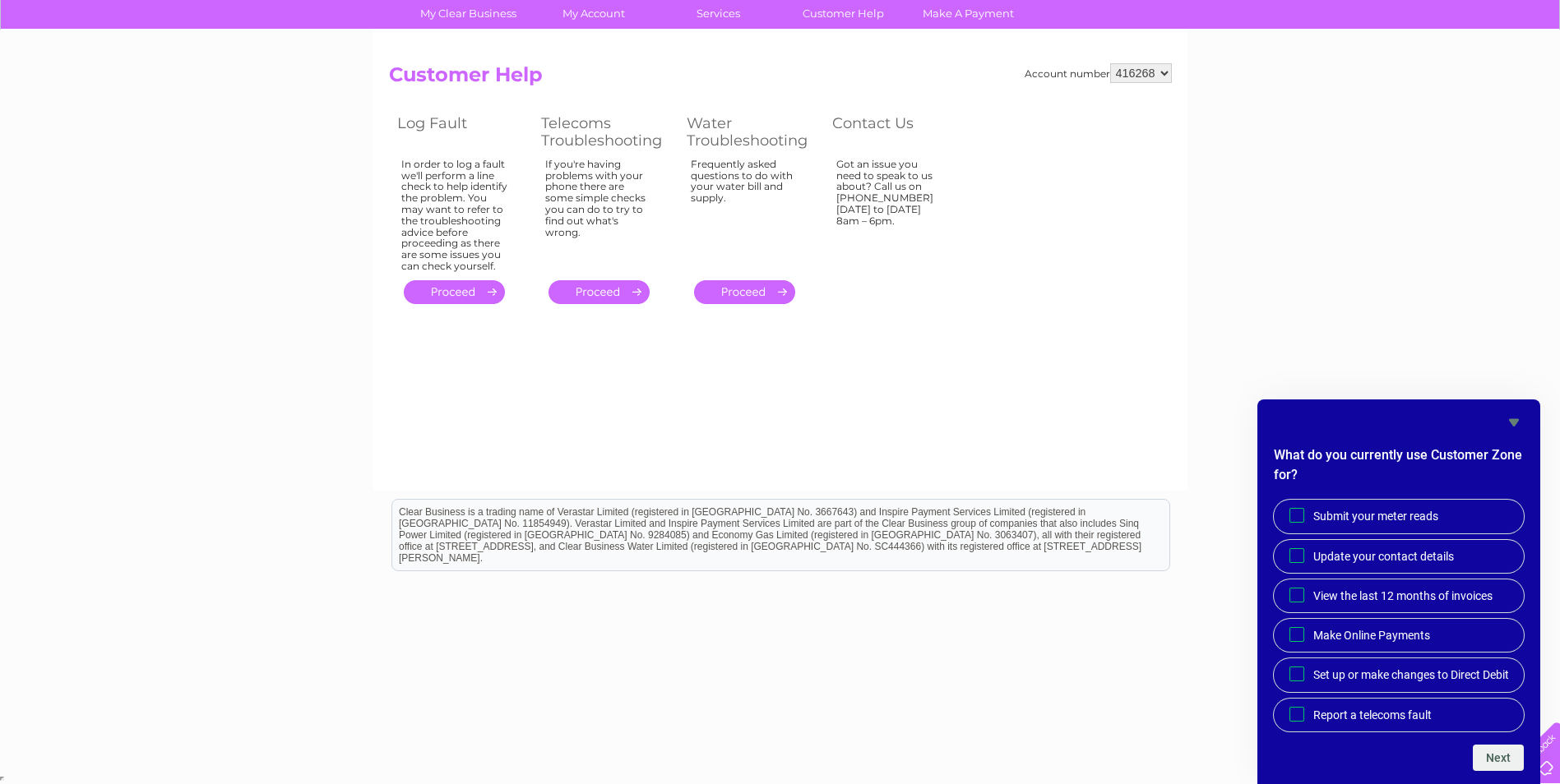
click at [1511, 419] on icon "Hide survey" at bounding box center [1514, 422] width 10 height 7
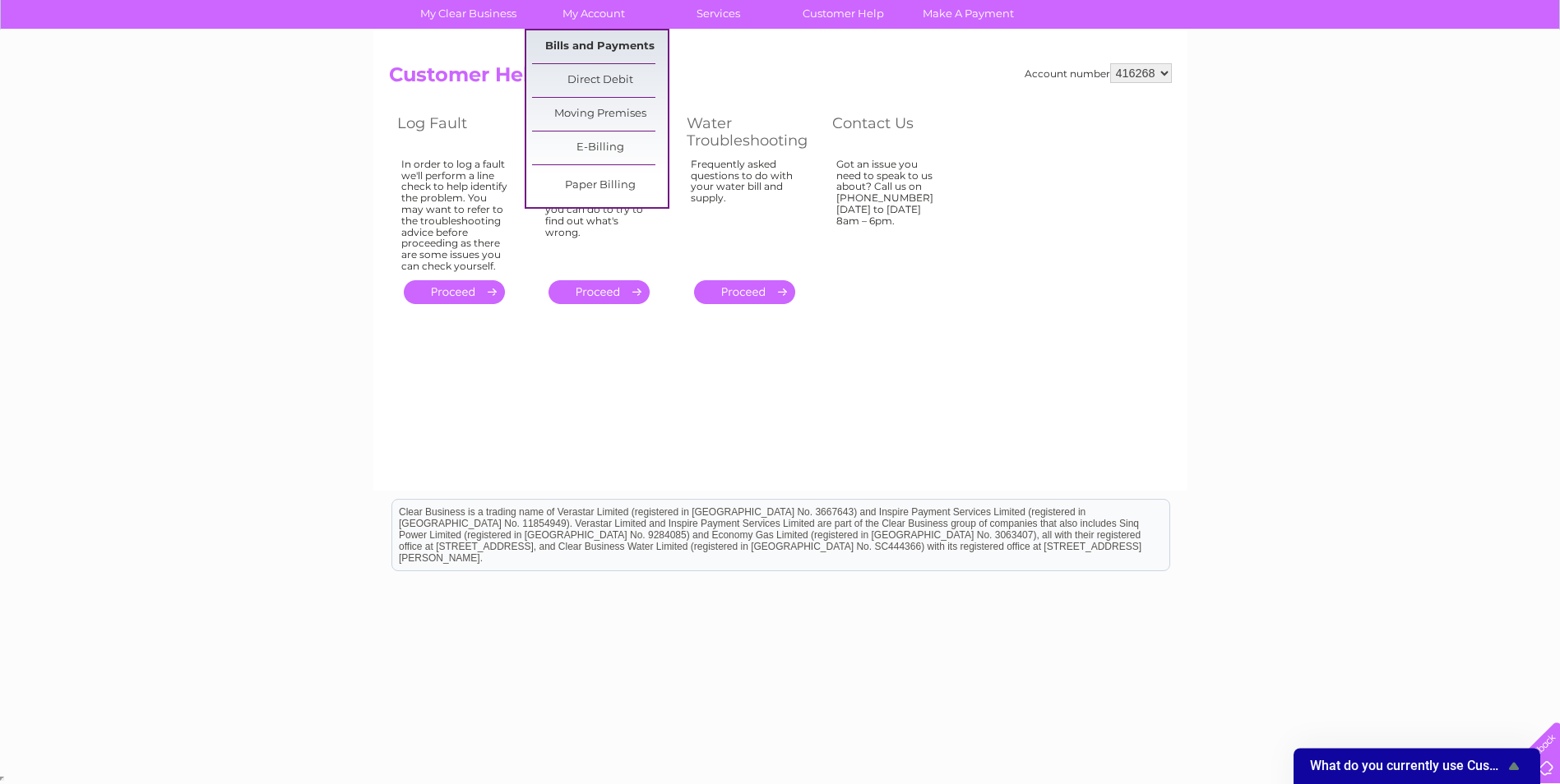
click at [614, 41] on link "Bills and Payments" at bounding box center [600, 47] width 136 height 33
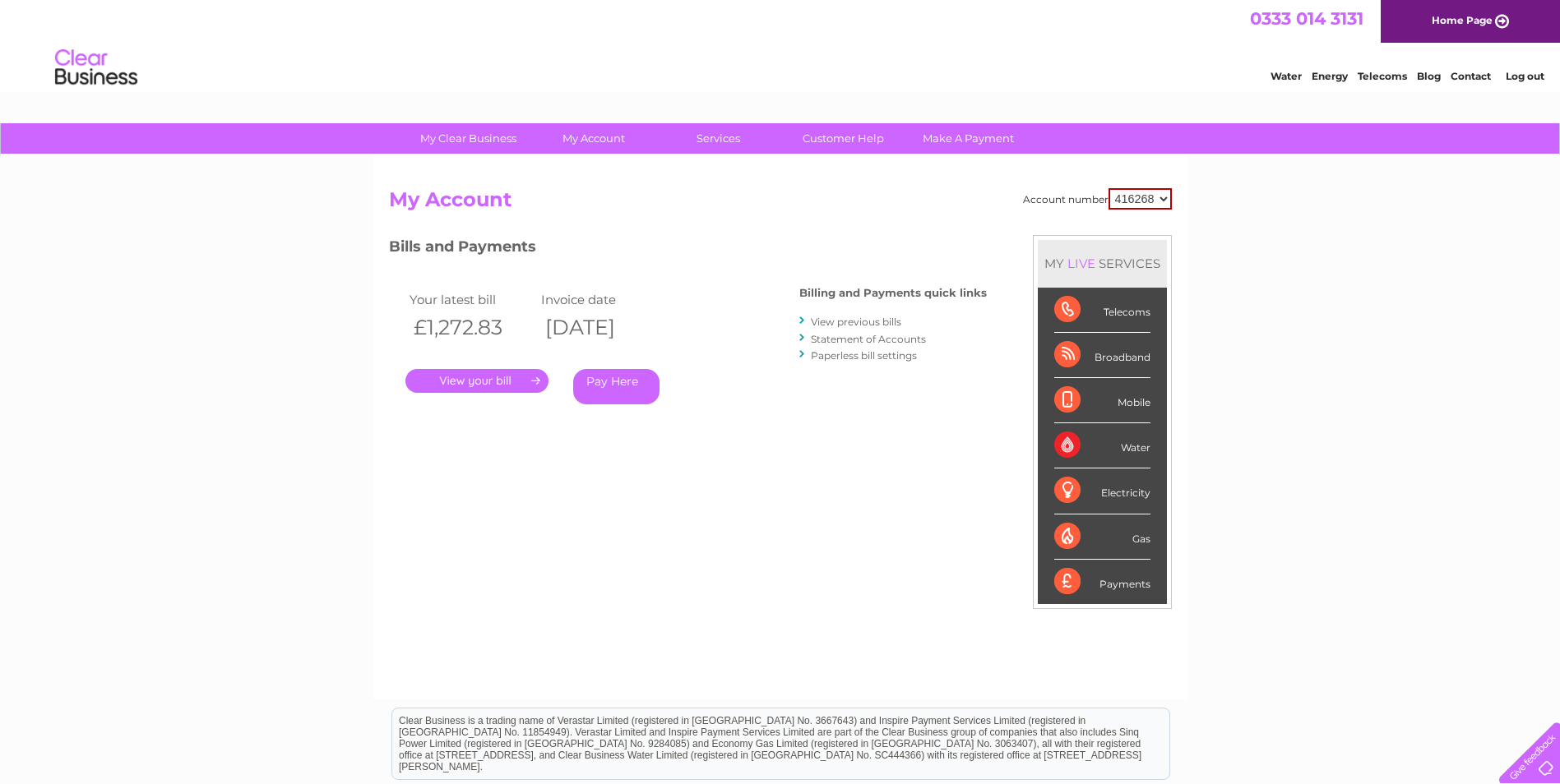
click at [825, 321] on link "View previous bills" at bounding box center [856, 321] width 91 height 12
